Goal: Information Seeking & Learning: Learn about a topic

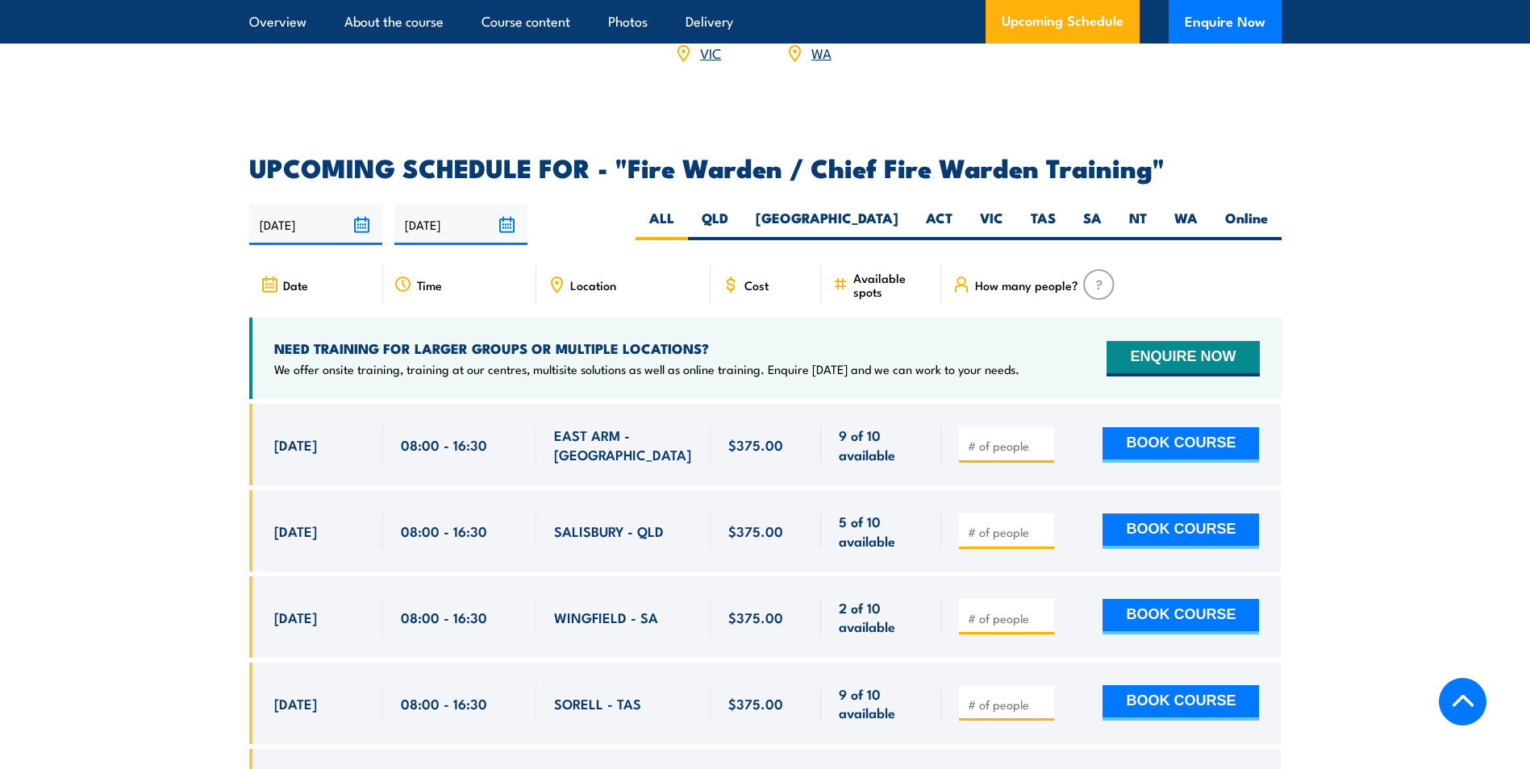
scroll to position [2695, 0]
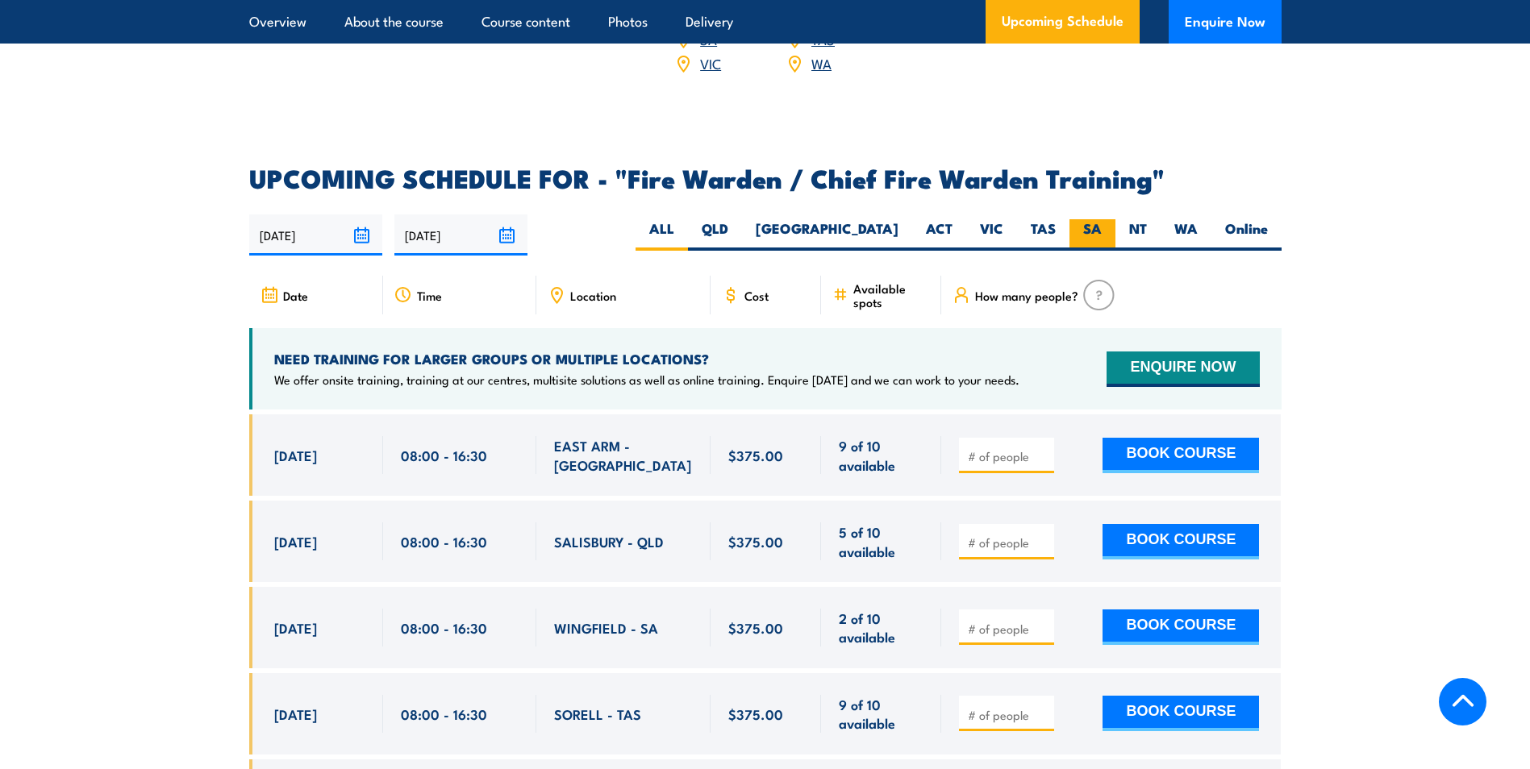
click at [1111, 227] on label "SA" at bounding box center [1092, 234] width 46 height 31
click at [1111, 227] on input "SA" at bounding box center [1107, 224] width 10 height 10
radio input "true"
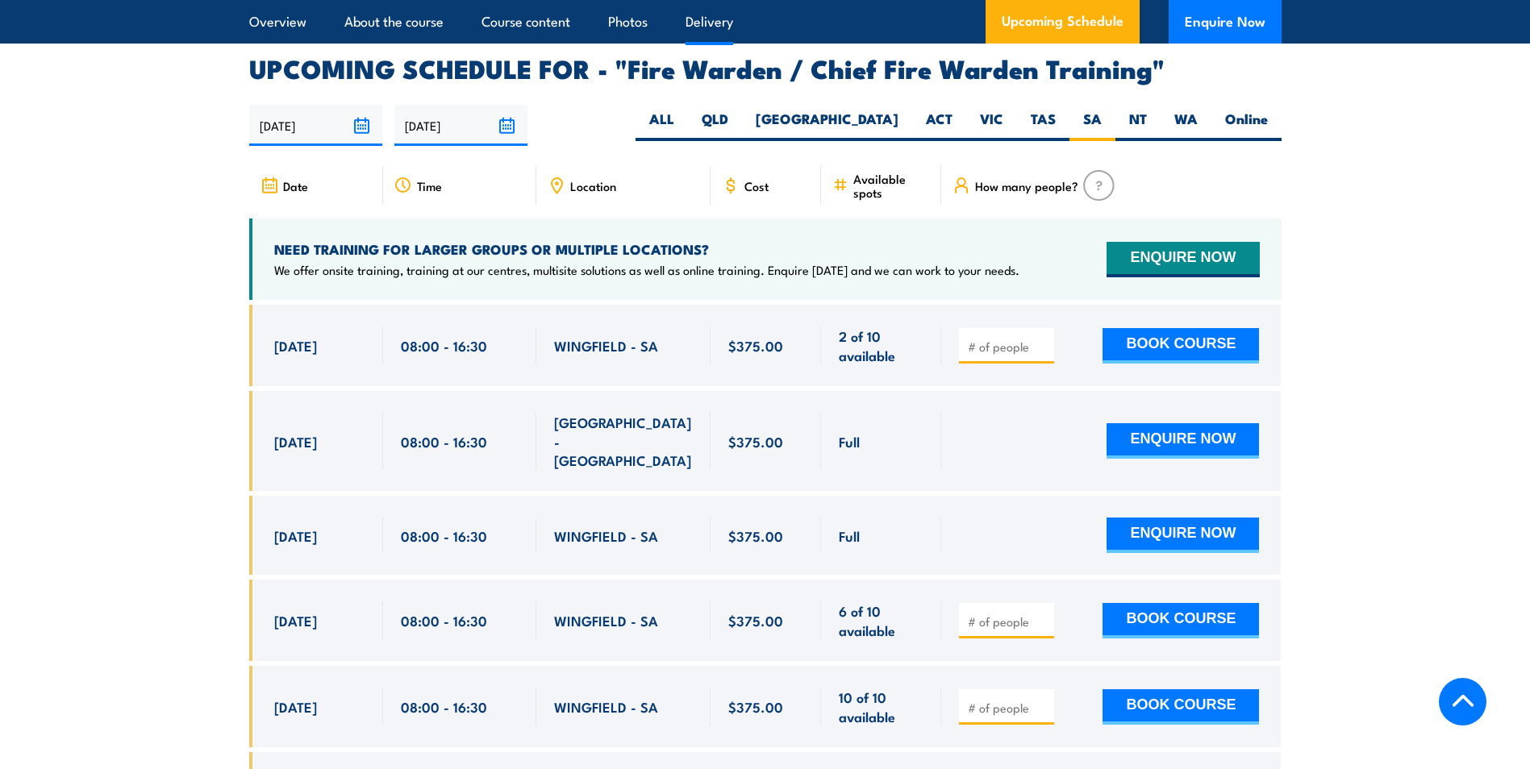
scroll to position [2857, 0]
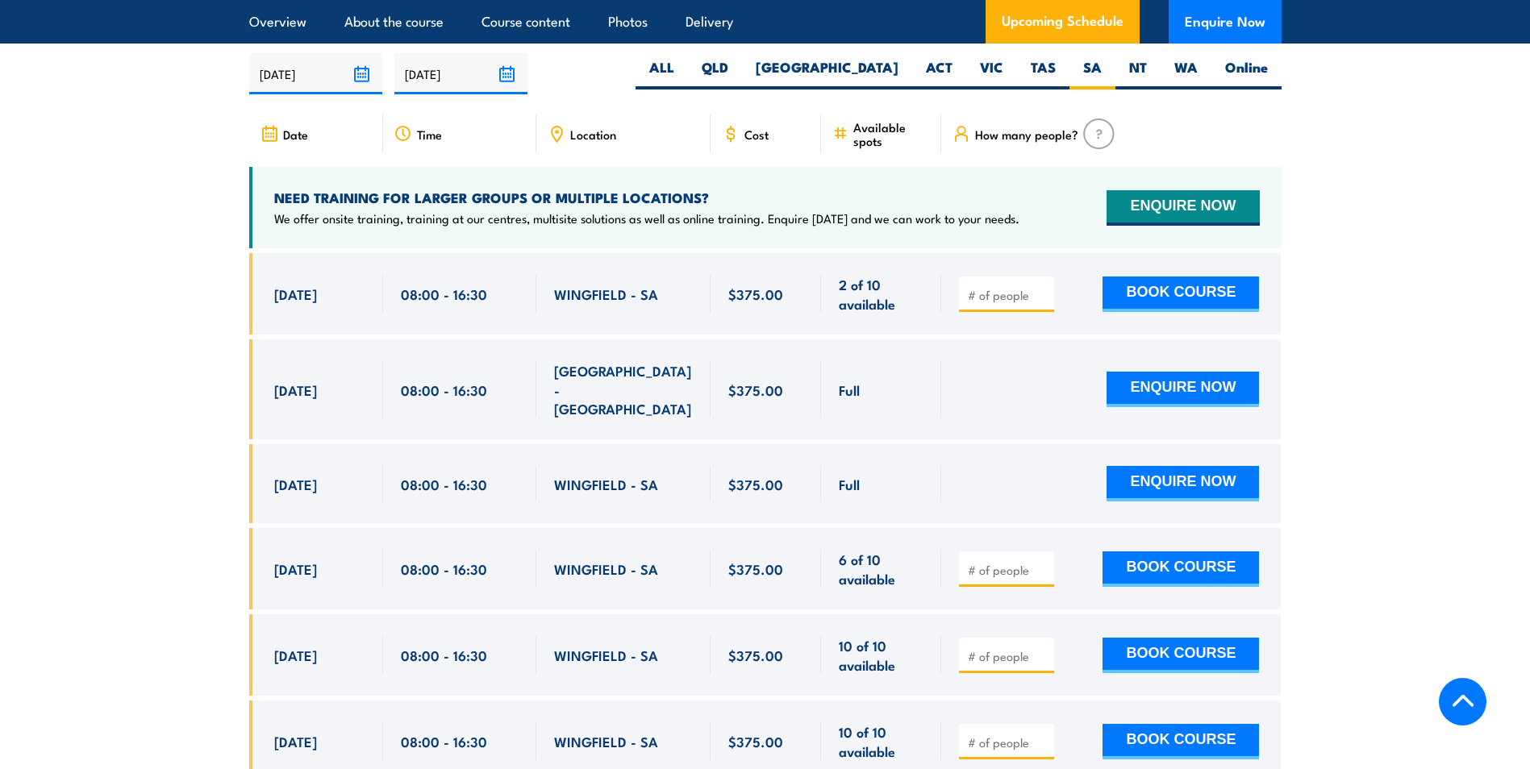
click at [60, 409] on section "UPCOMING SCHEDULE FOR - "Fire Warden / Chief Fire Warden Training" 25/08/2025 2…" at bounding box center [765, 621] width 1530 height 1232
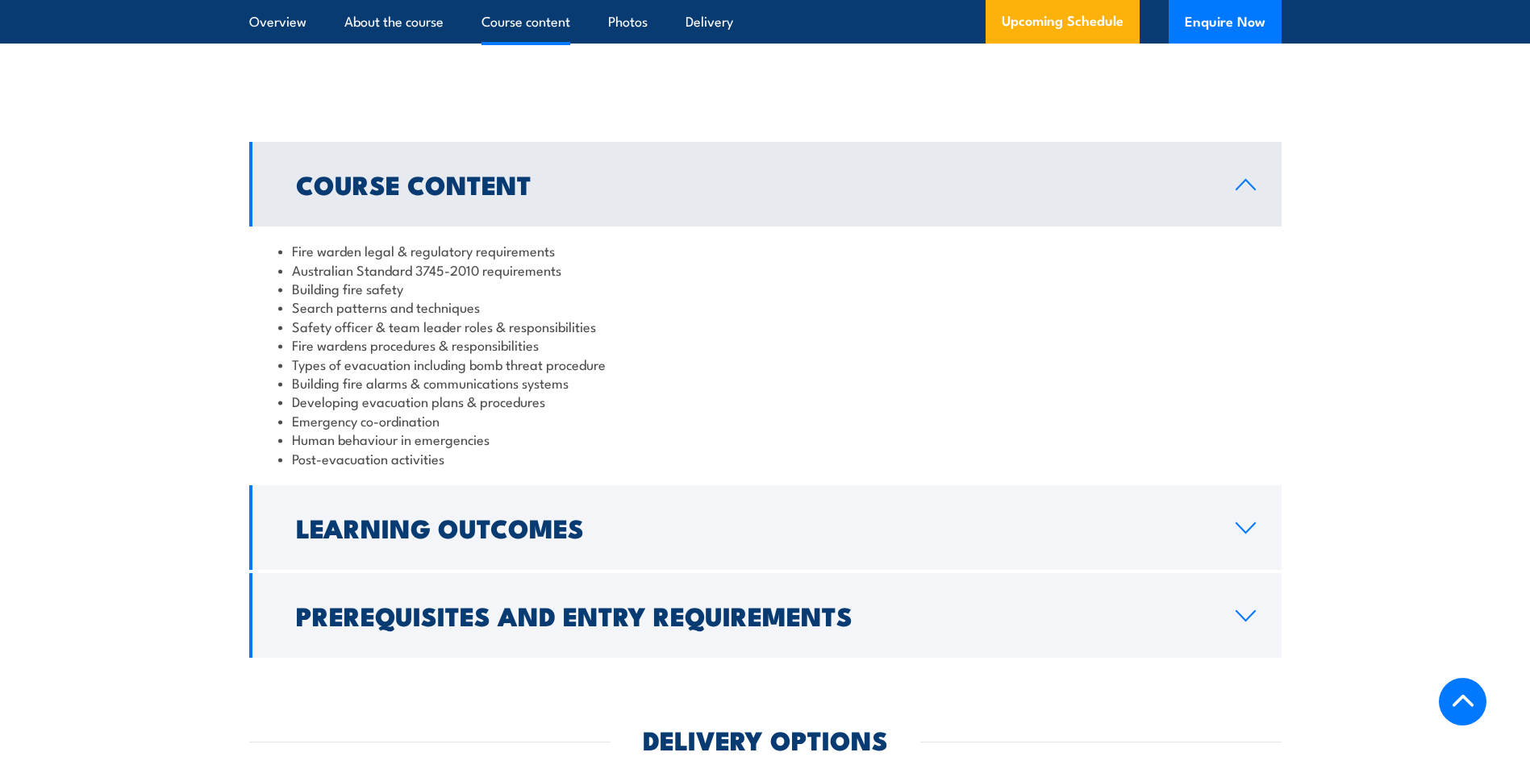
scroll to position [1486, 0]
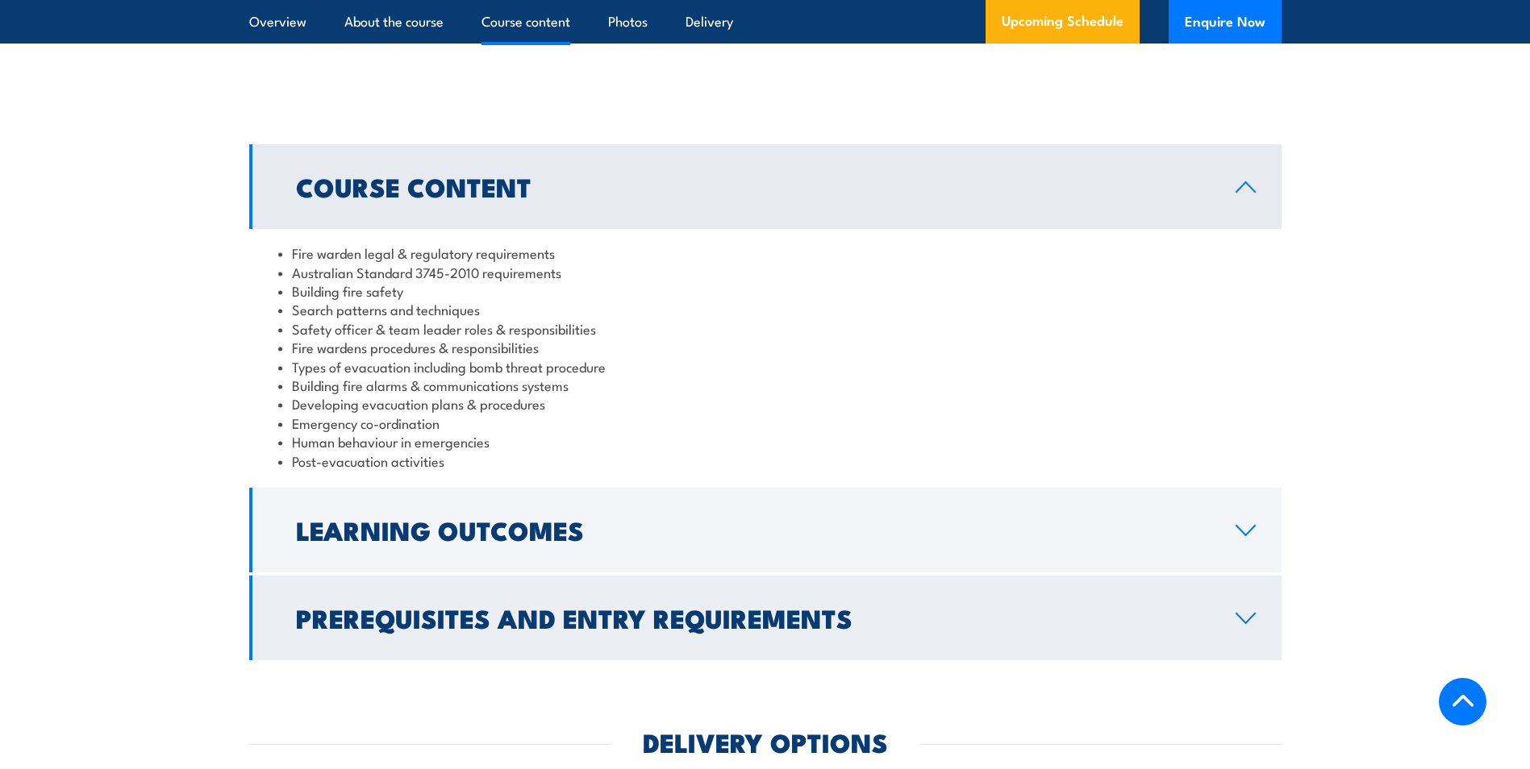
click at [531, 623] on h2 "Prerequisites and Entry Requirements" at bounding box center [753, 618] width 914 height 23
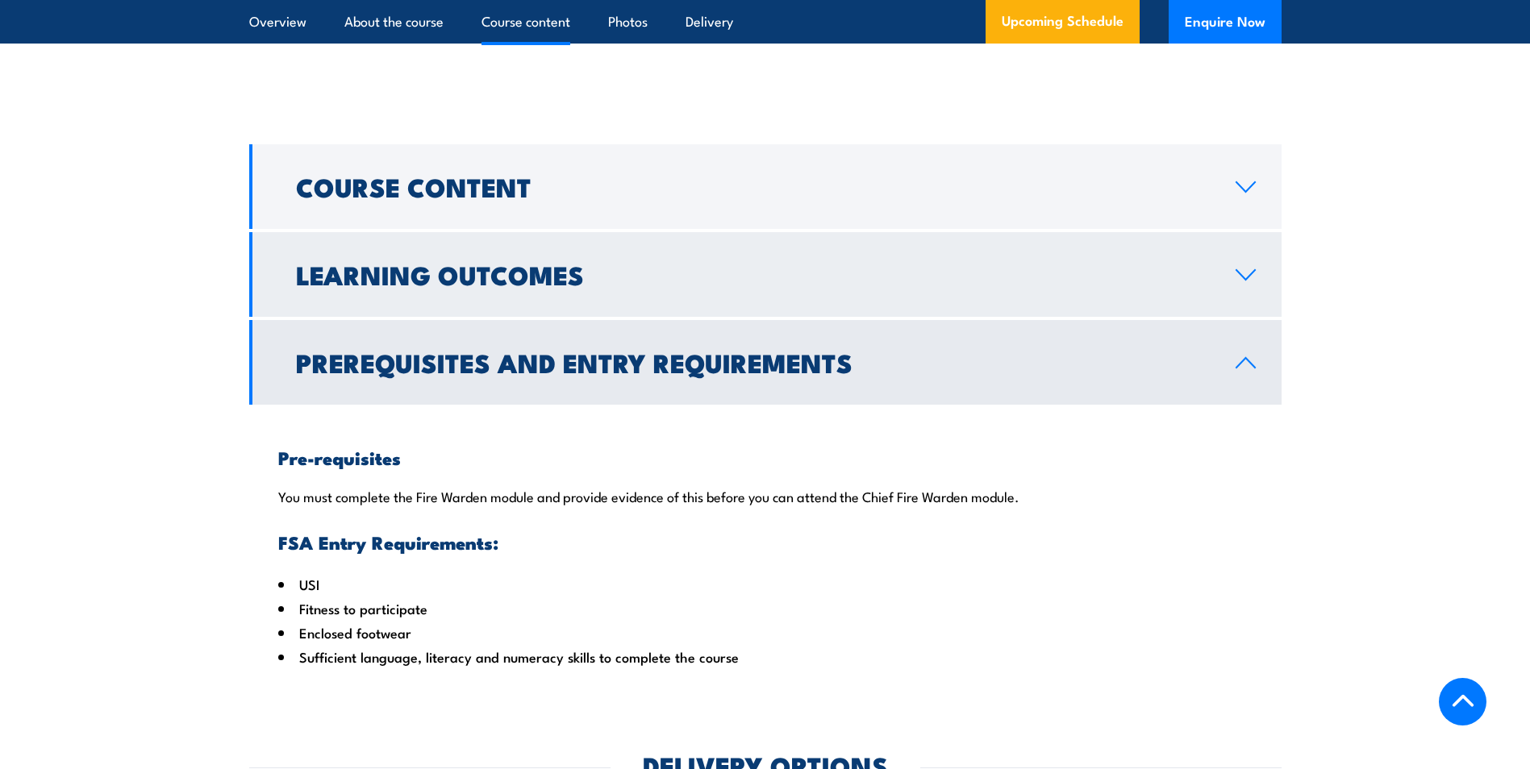
click at [555, 314] on link "Learning Outcomes" at bounding box center [765, 274] width 1032 height 85
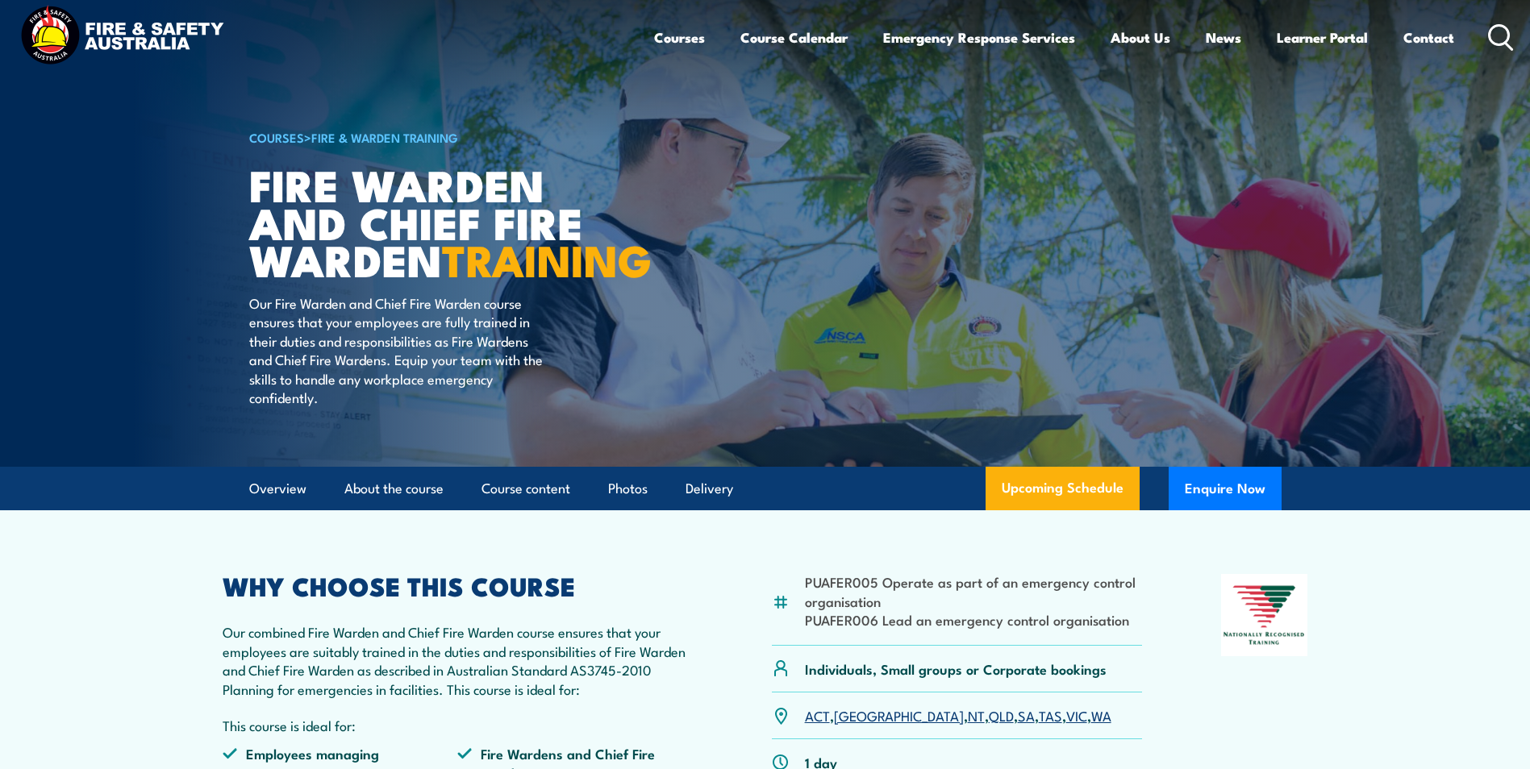
scroll to position [0, 0]
